Goal: Task Accomplishment & Management: Manage account settings

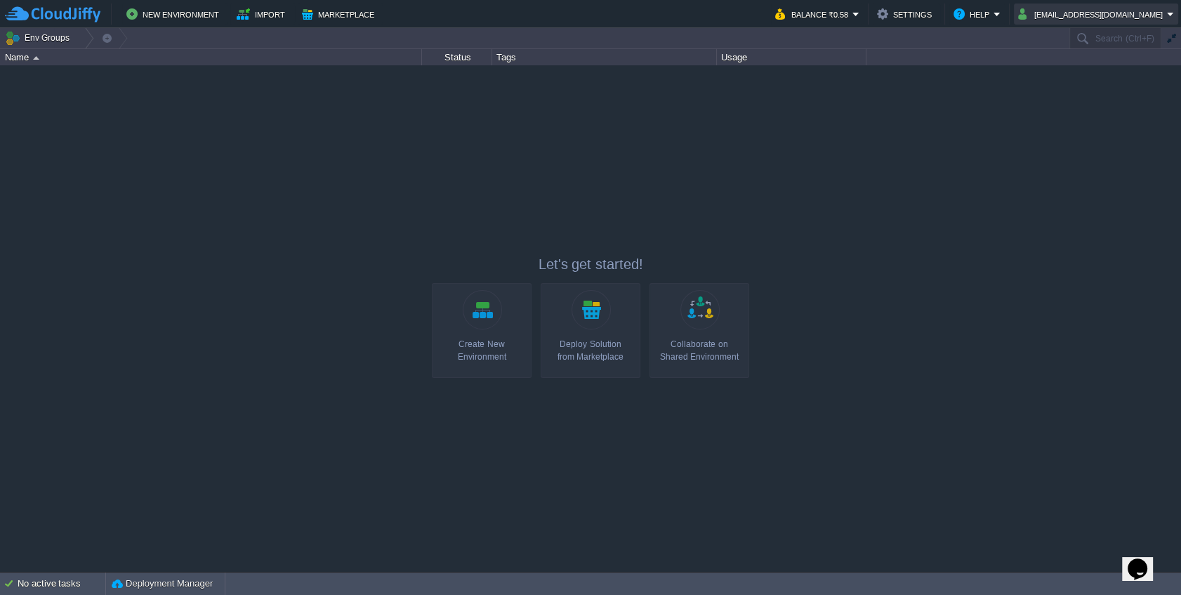
click at [1110, 10] on button "[EMAIL_ADDRESS][DOMAIN_NAME]" at bounding box center [1092, 14] width 149 height 17
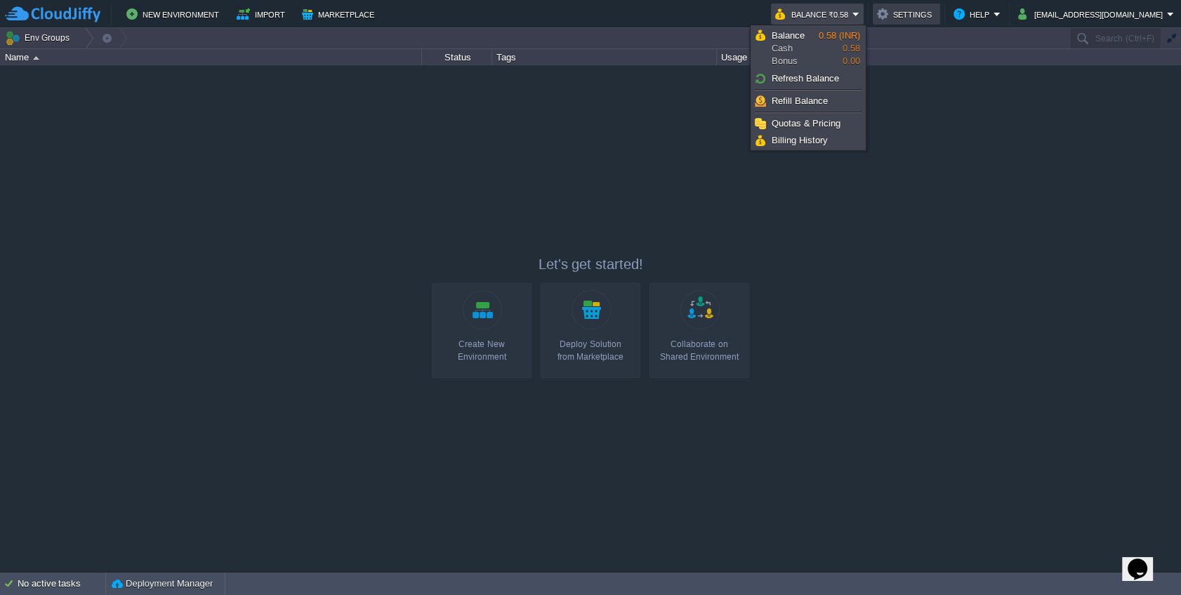
click at [889, 18] on button "Settings" at bounding box center [906, 14] width 59 height 17
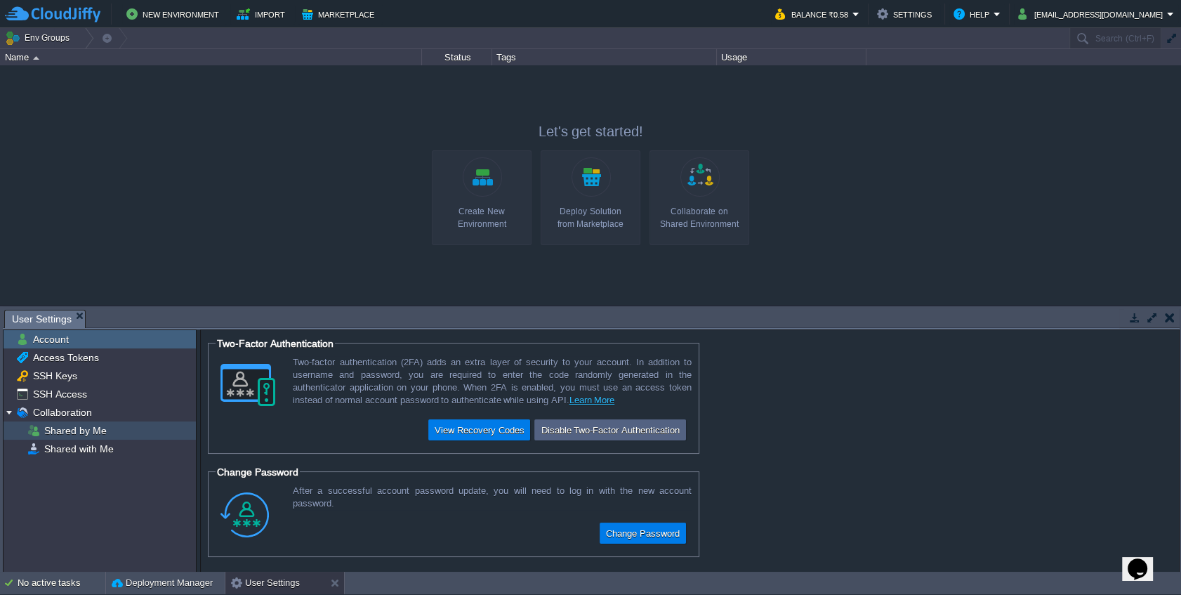
click at [79, 438] on div "Shared by Me" at bounding box center [100, 430] width 192 height 18
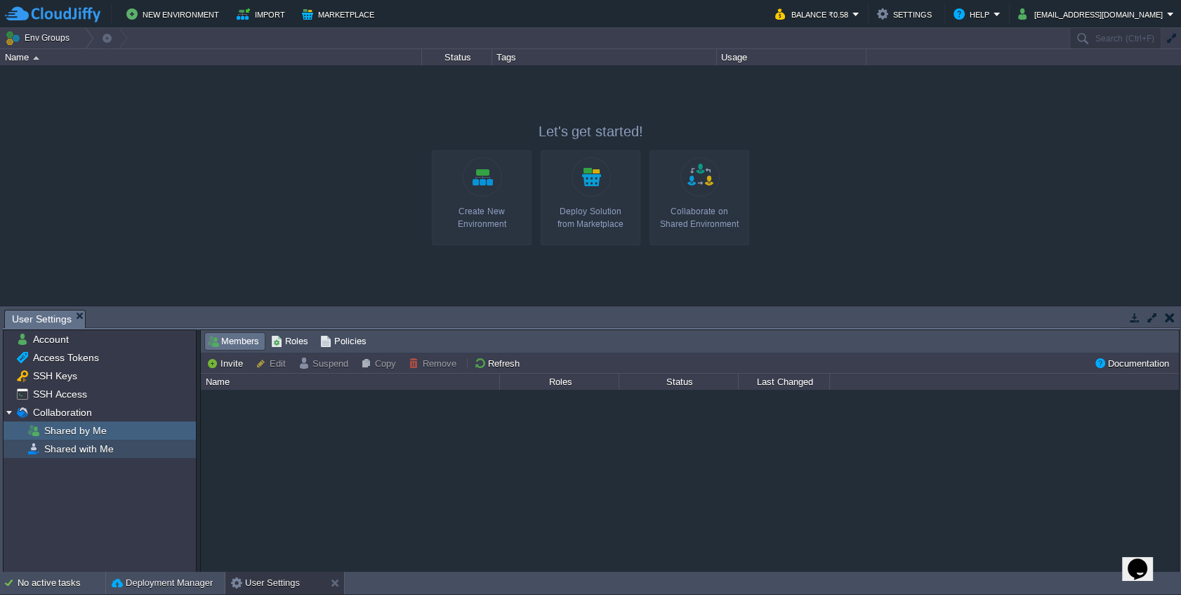
click at [90, 449] on span "Shared with Me" at bounding box center [78, 448] width 74 height 13
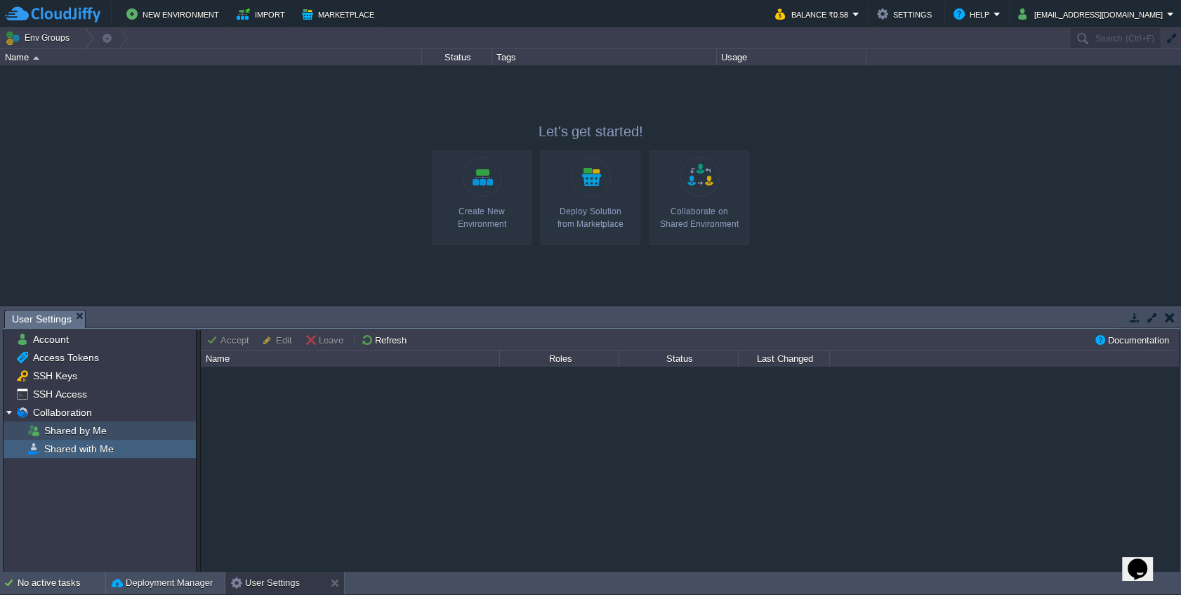
click at [85, 428] on span "Shared by Me" at bounding box center [74, 430] width 67 height 13
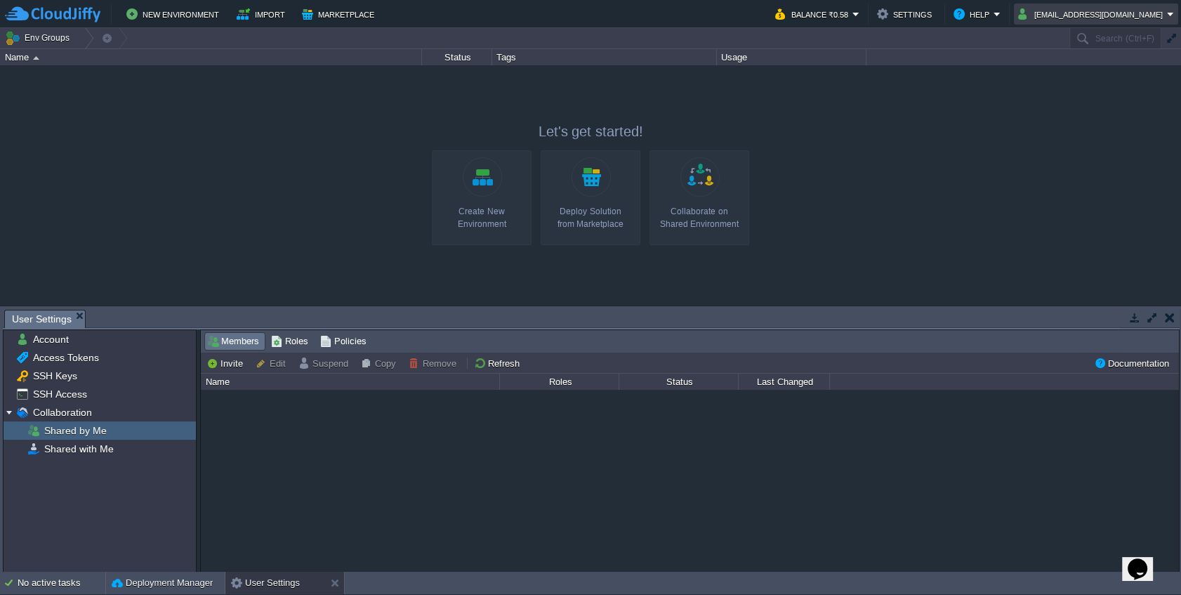
click at [1138, 13] on button "[EMAIL_ADDRESS][DOMAIN_NAME]" at bounding box center [1092, 14] width 149 height 17
click at [1079, 79] on link "Sign out" at bounding box center [1096, 74] width 157 height 15
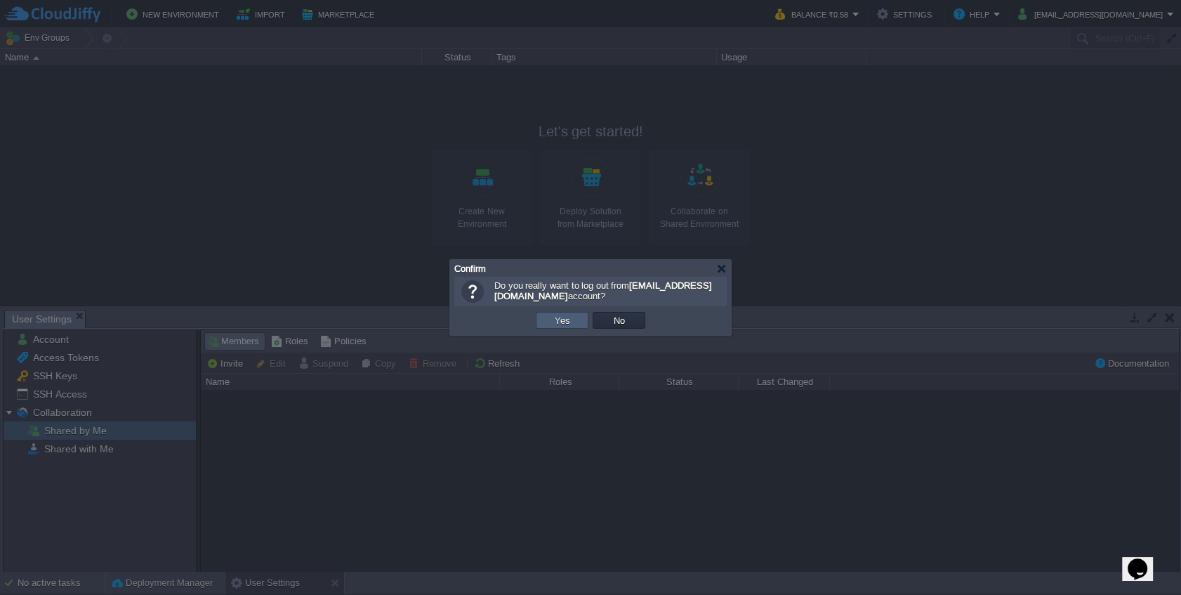
click at [547, 315] on td "Yes" at bounding box center [562, 320] width 53 height 17
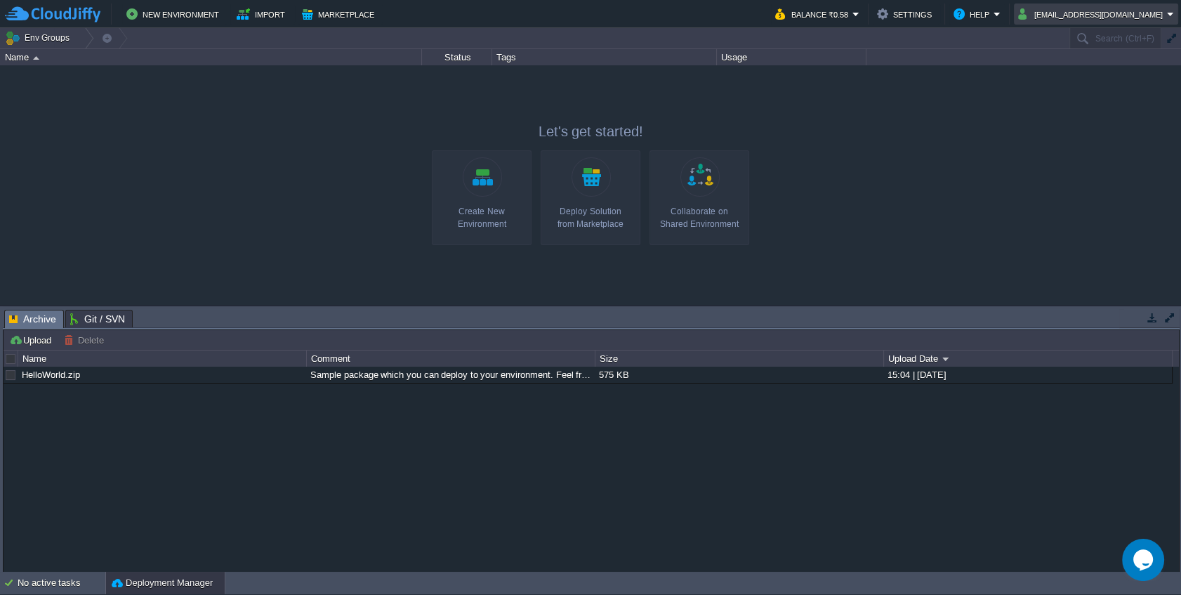
click at [1089, 12] on button "[EMAIL_ADDRESS][DOMAIN_NAME]" at bounding box center [1092, 14] width 149 height 17
click at [1119, 12] on button "mdineshkumarhr@gmail.com" at bounding box center [1092, 14] width 149 height 17
click at [1070, 25] on div "New Environment Import Marketplace Bonus ₹0.00 Upgrade Account Balance ₹0.58 Se…" at bounding box center [590, 14] width 1181 height 28
click at [1066, 15] on button "[EMAIL_ADDRESS][DOMAIN_NAME]" at bounding box center [1092, 14] width 149 height 17
click at [1044, 77] on span "Sign out" at bounding box center [1054, 74] width 34 height 11
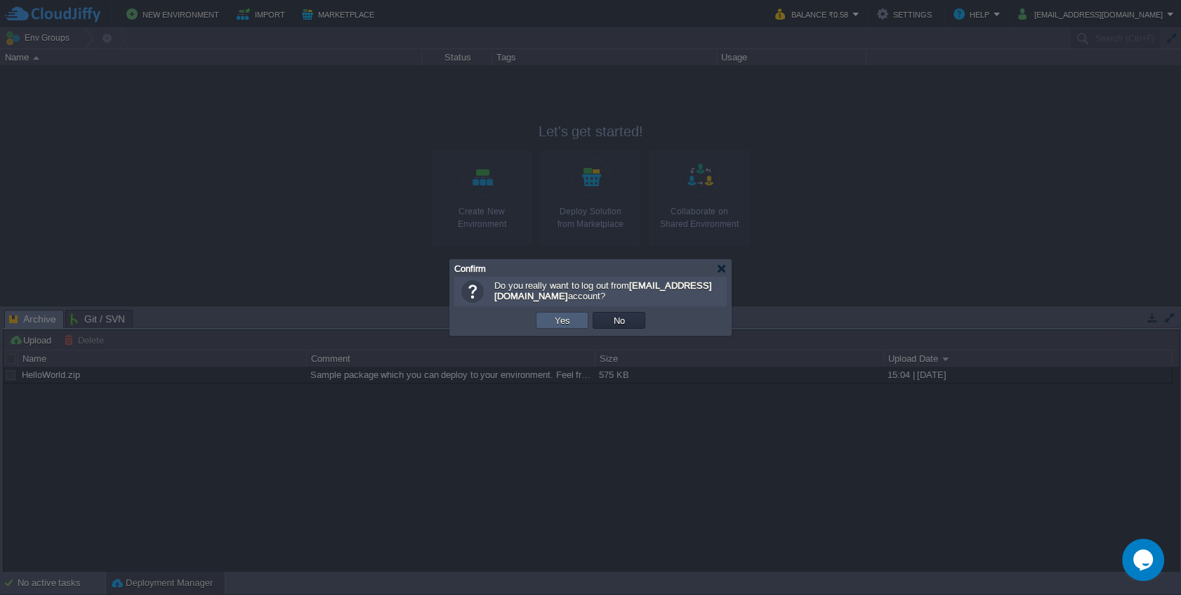
click at [558, 316] on button "Yes" at bounding box center [563, 320] width 24 height 13
